Goal: Ask a question

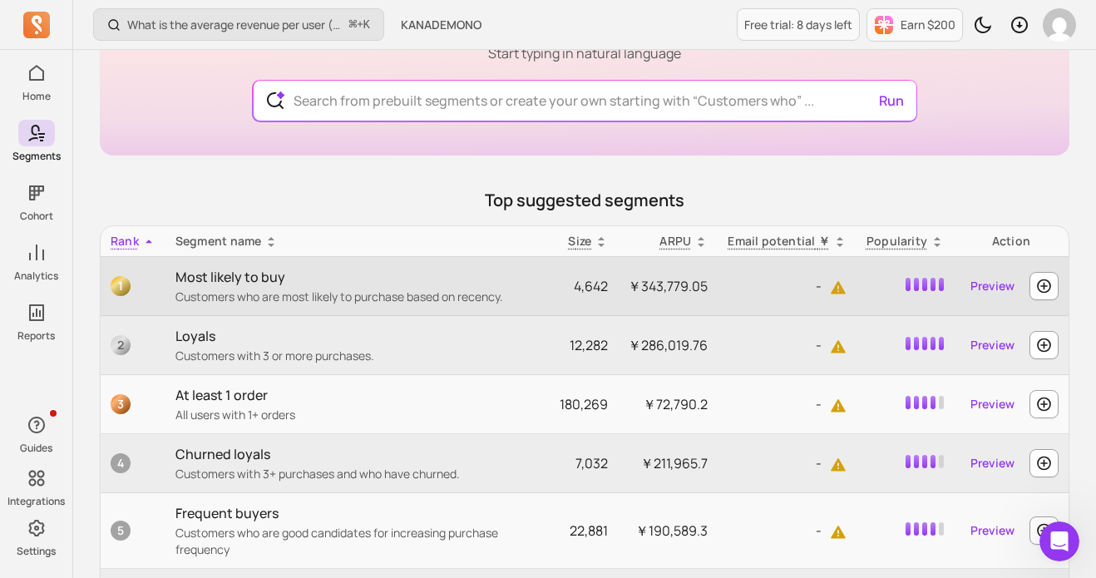
click at [232, 282] on p "Most likely to buy" at bounding box center [357, 277] width 364 height 20
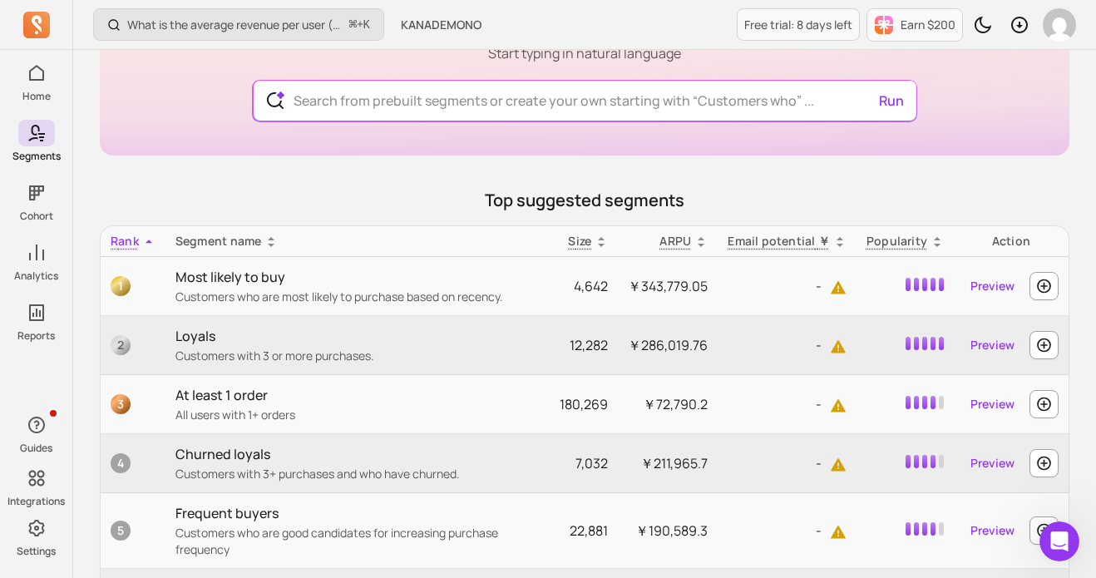
click at [268, 242] on icon at bounding box center [270, 241] width 13 height 13
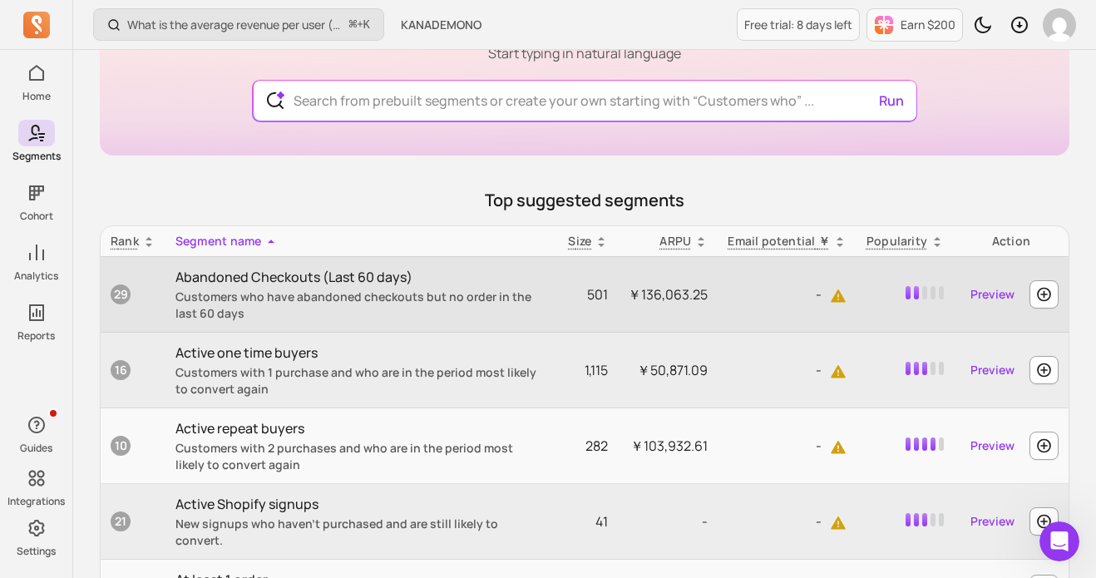
click at [232, 302] on p "Customers who have abandoned checkouts but no order in the last 60 days" at bounding box center [357, 305] width 364 height 33
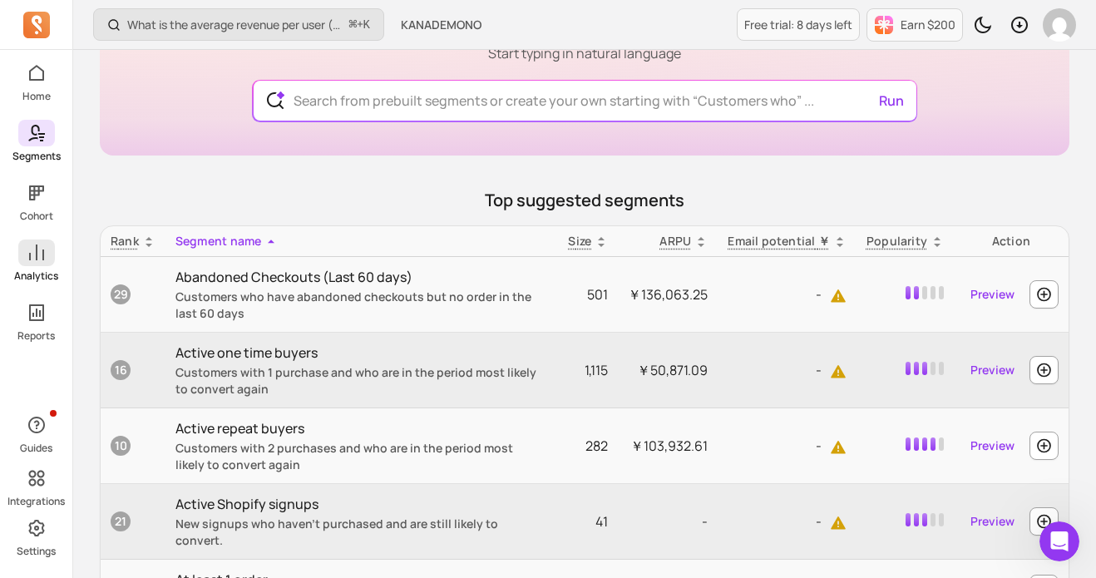
click at [48, 260] on span at bounding box center [36, 253] width 37 height 27
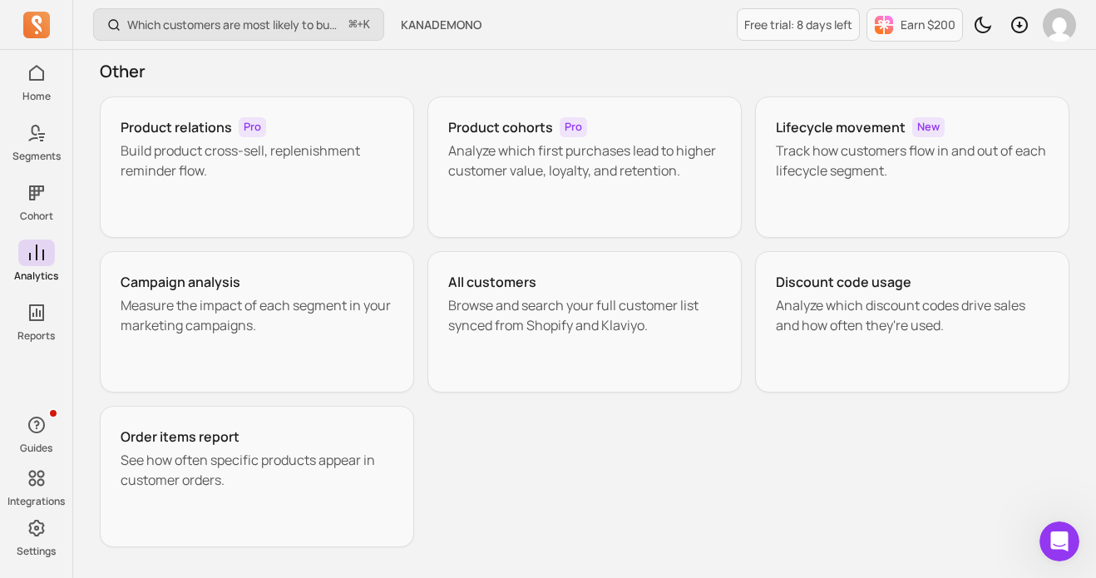
scroll to position [340, 0]
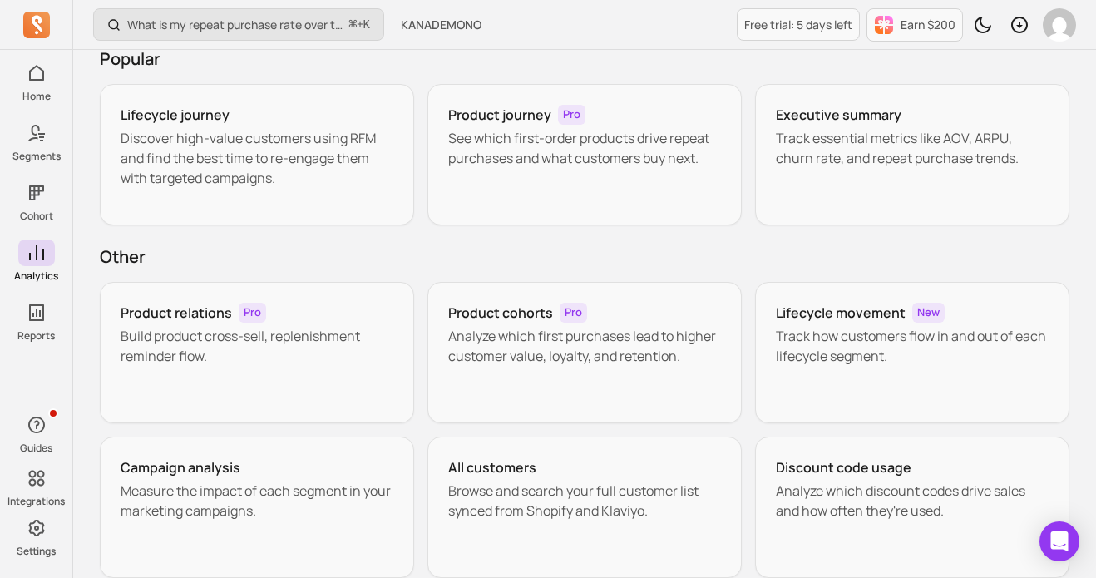
scroll to position [101, 0]
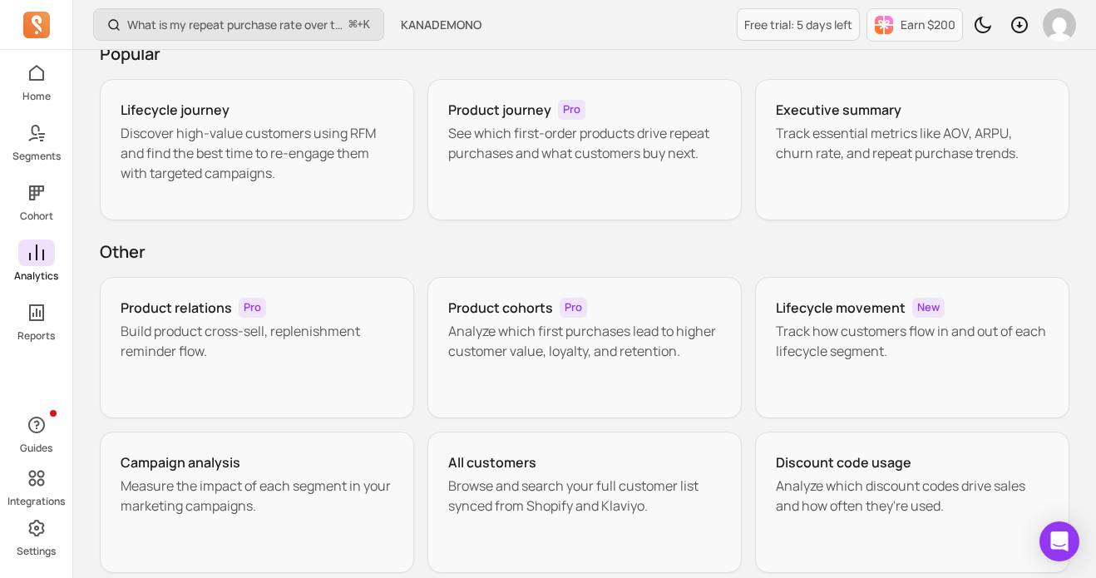
click at [43, 24] on icon at bounding box center [36, 25] width 27 height 27
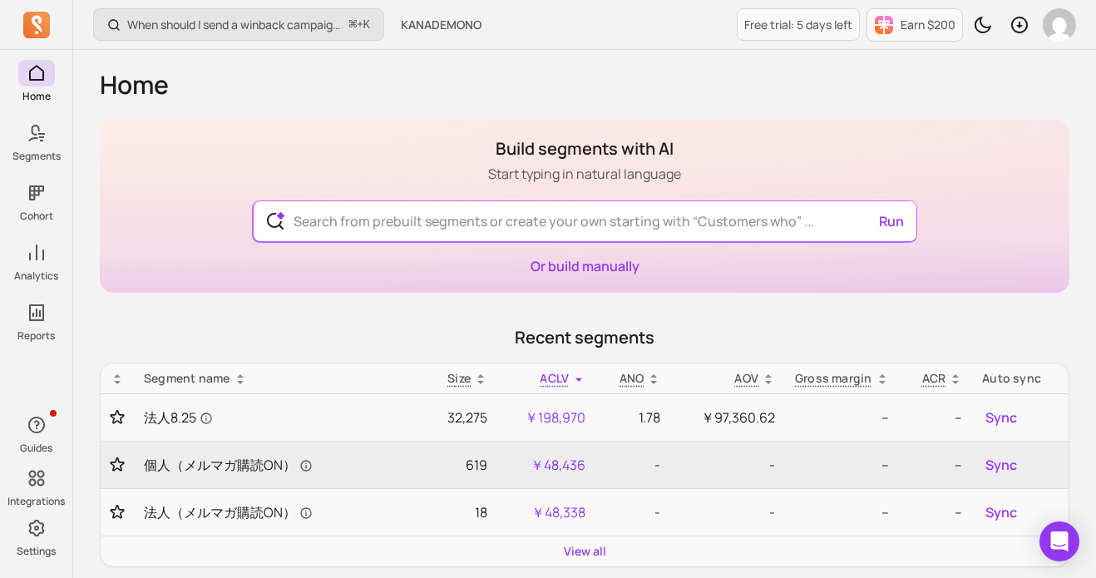
click at [495, 148] on h1 "Build segments with AI" at bounding box center [584, 148] width 193 height 23
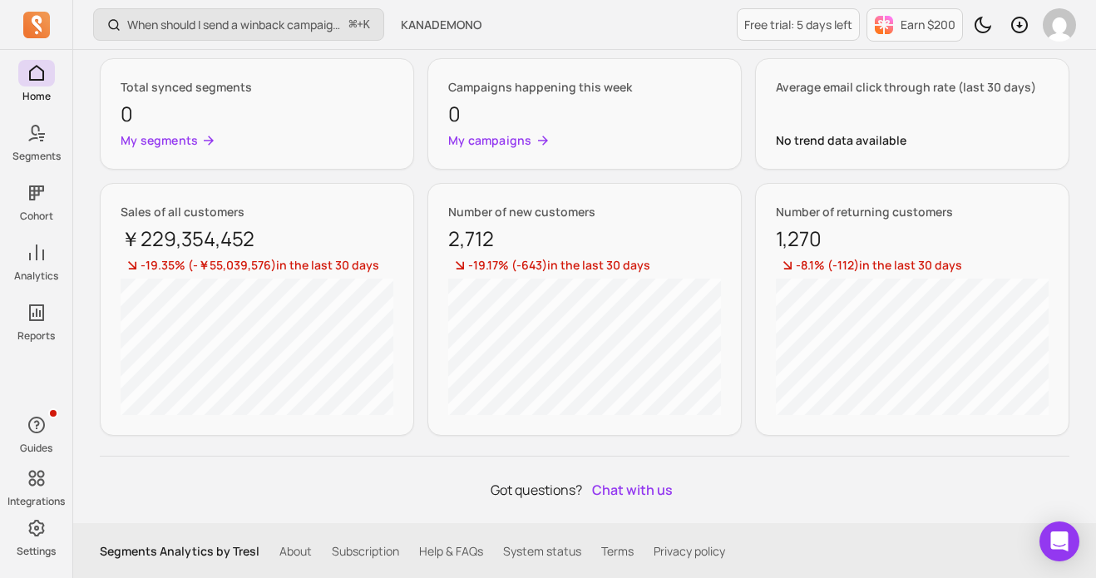
scroll to position [905, 0]
click at [624, 490] on button "Chat with us" at bounding box center [633, 488] width 94 height 27
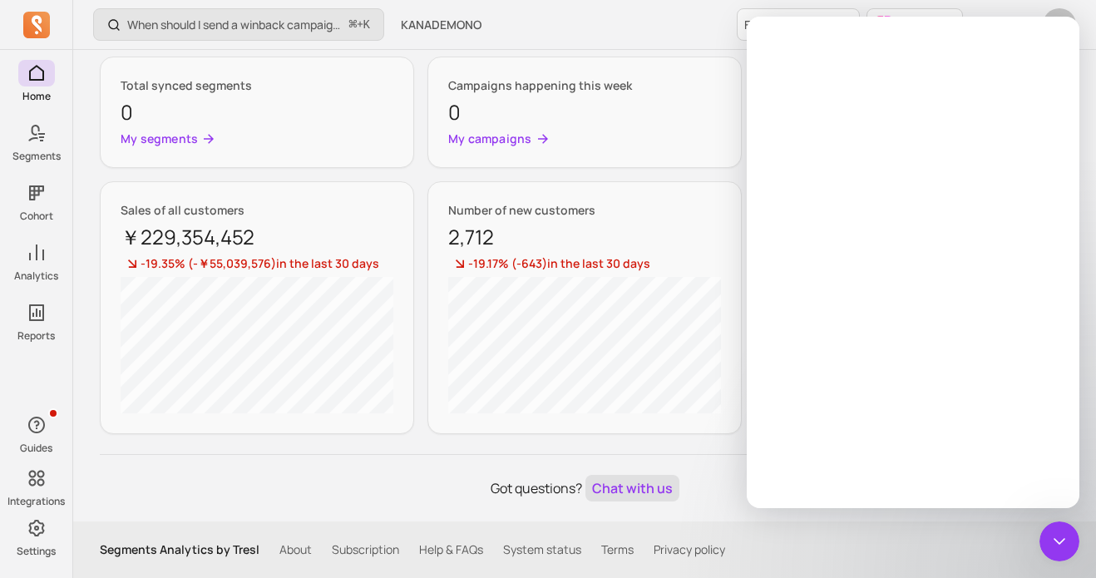
scroll to position [0, 0]
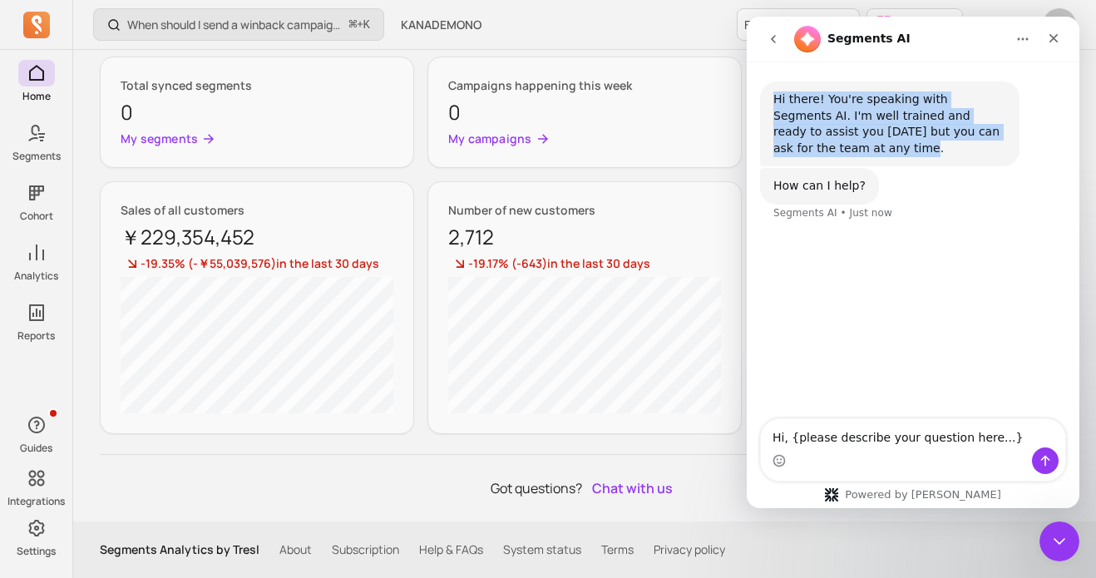
drag, startPoint x: 809, startPoint y: 154, endPoint x: 772, endPoint y: 97, distance: 67.8
click at [772, 97] on div "Hi there! You're speaking with Segments AI. I'm well trained and ready to assis…" at bounding box center [890, 124] width 260 height 85
copy div "Hi there! You're speaking with Segments AI. I'm well trained and ready to assis…"
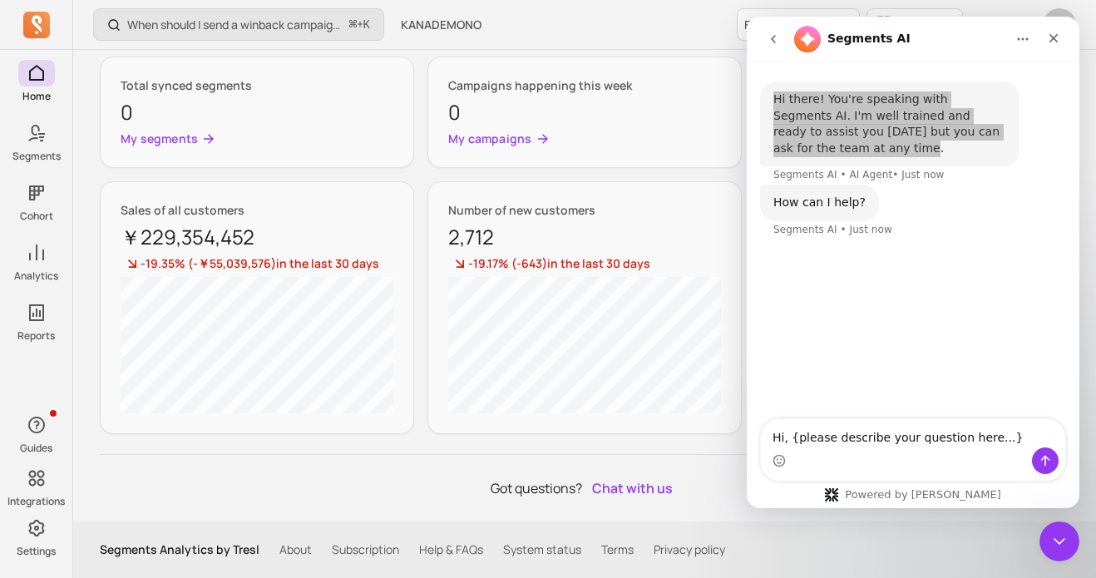
click at [517, 230] on div "Number of new customers 2,712" at bounding box center [584, 227] width 273 height 50
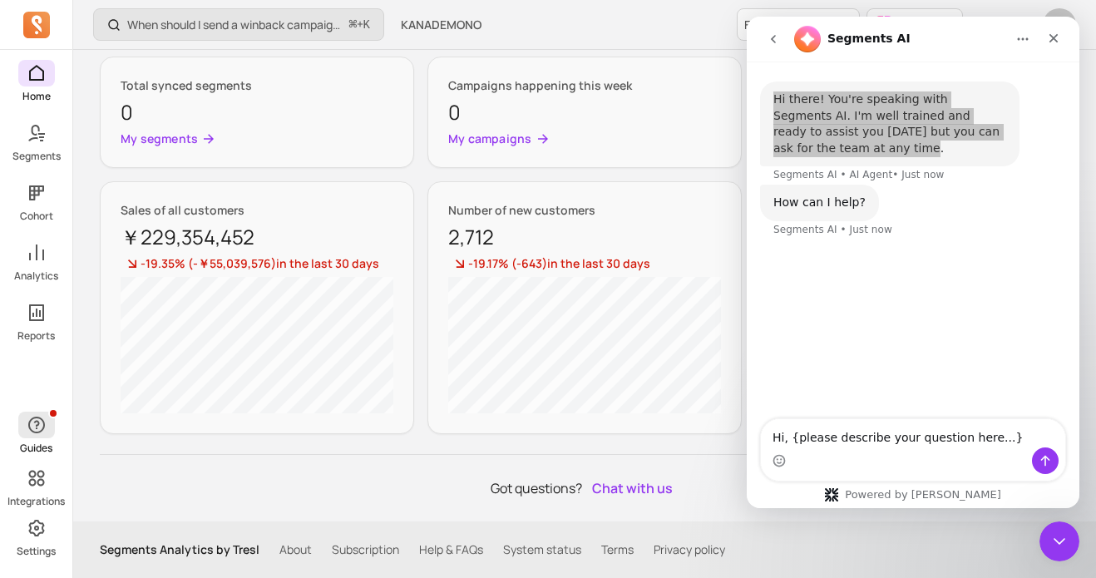
click at [37, 426] on icon "button" at bounding box center [37, 425] width 20 height 20
